Goal: Navigation & Orientation: Find specific page/section

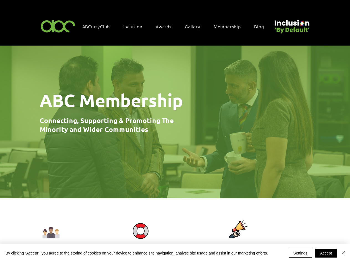
click at [136, 26] on span "Inclusion" at bounding box center [132, 26] width 19 height 6
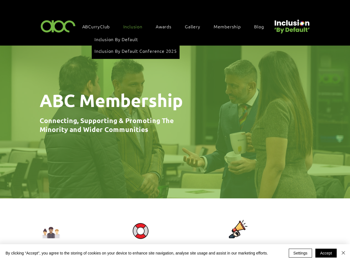
click at [167, 26] on span "Awards" at bounding box center [164, 26] width 16 height 6
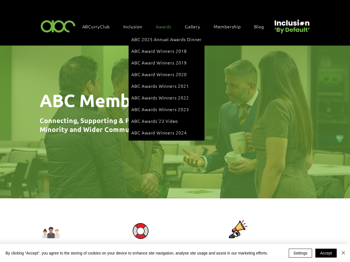
click at [175, 153] on img at bounding box center [175, 122] width 350 height 153
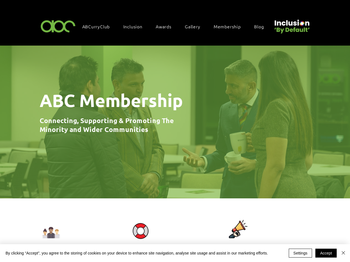
click at [51, 231] on img at bounding box center [50, 232] width 23 height 17
click at [140, 229] on img at bounding box center [140, 230] width 23 height 19
click at [237, 228] on img at bounding box center [237, 229] width 29 height 23
click at [301, 253] on button "Settings" at bounding box center [301, 252] width 24 height 9
click at [326, 253] on div at bounding box center [175, 131] width 350 height 262
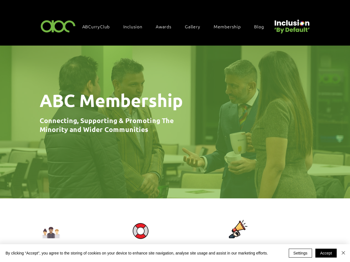
click at [344, 253] on div at bounding box center [175, 131] width 350 height 262
